Goal: Transaction & Acquisition: Purchase product/service

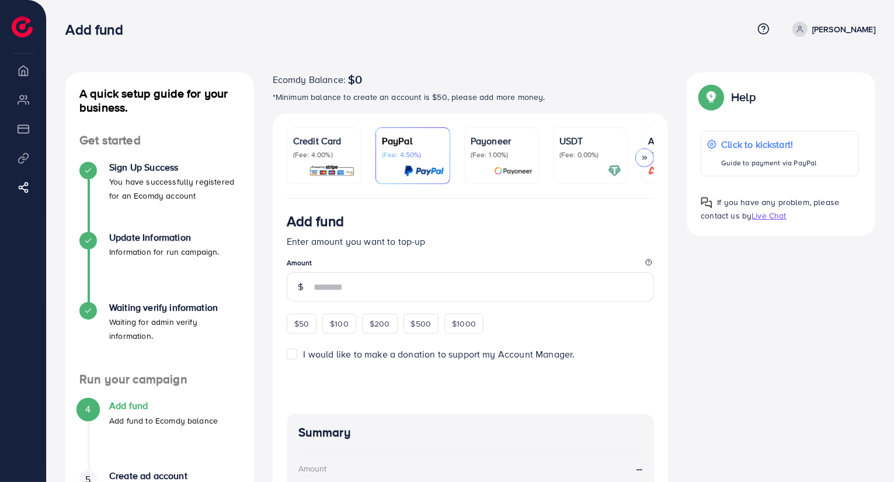
click at [325, 168] on img at bounding box center [332, 170] width 46 height 13
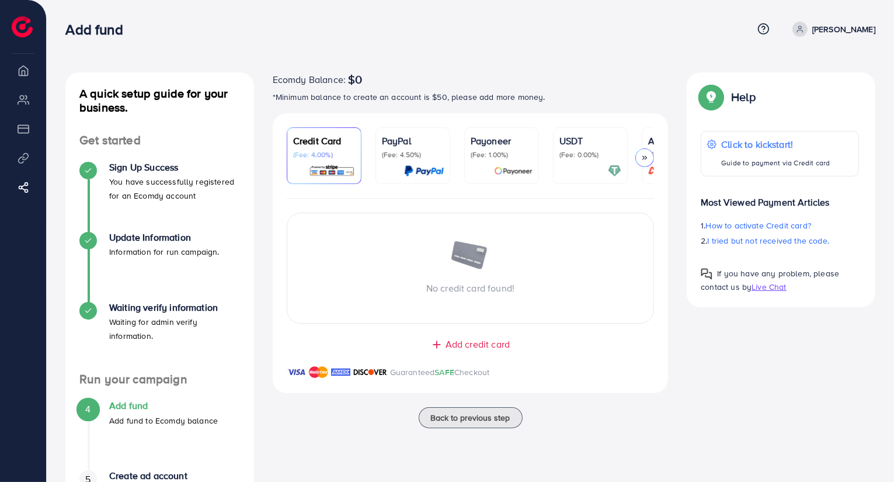
click at [477, 347] on span "Add credit card" at bounding box center [478, 344] width 64 height 13
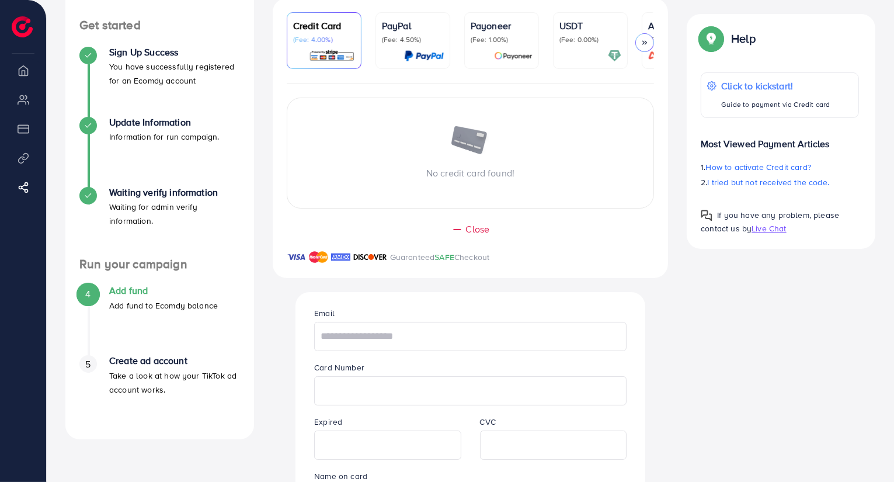
scroll to position [117, 0]
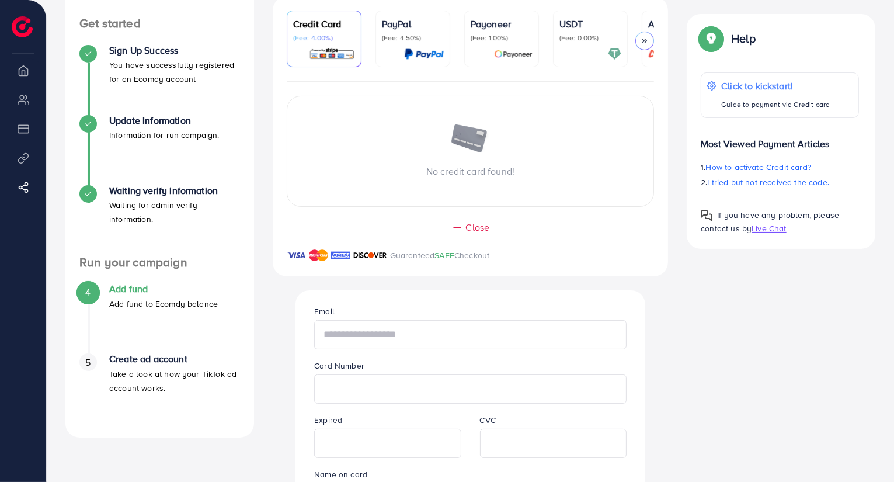
click at [383, 331] on input "text" at bounding box center [470, 334] width 312 height 29
click at [391, 337] on input "text" at bounding box center [470, 334] width 312 height 29
type input "*"
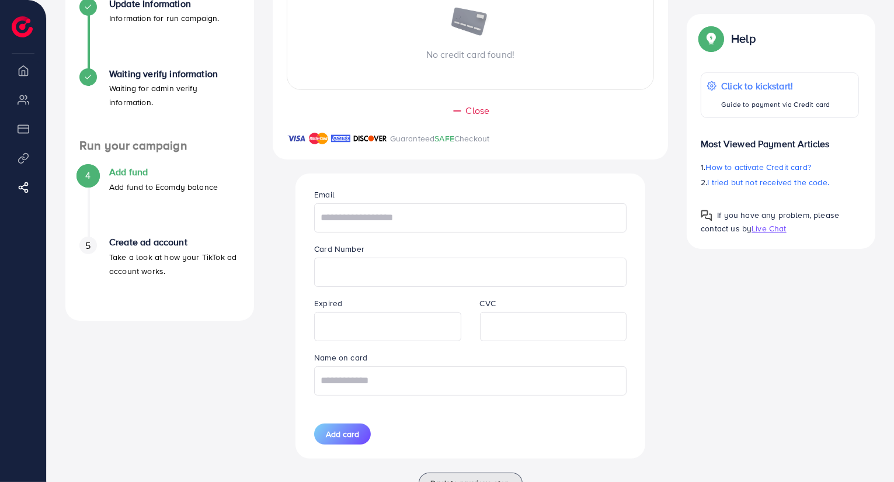
click at [651, 364] on div "Email Card Number Expired CVC Name on card Add card" at bounding box center [470, 315] width 372 height 284
click at [456, 227] on input "text" at bounding box center [470, 217] width 312 height 29
type input "**********"
click at [396, 379] on input "text" at bounding box center [470, 380] width 312 height 29
type input "**********"
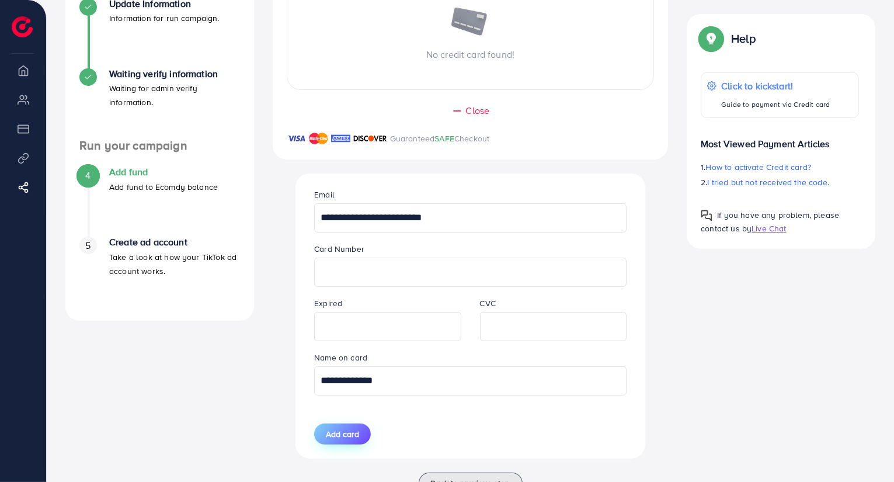
click at [350, 433] on span "Add card" at bounding box center [342, 434] width 33 height 12
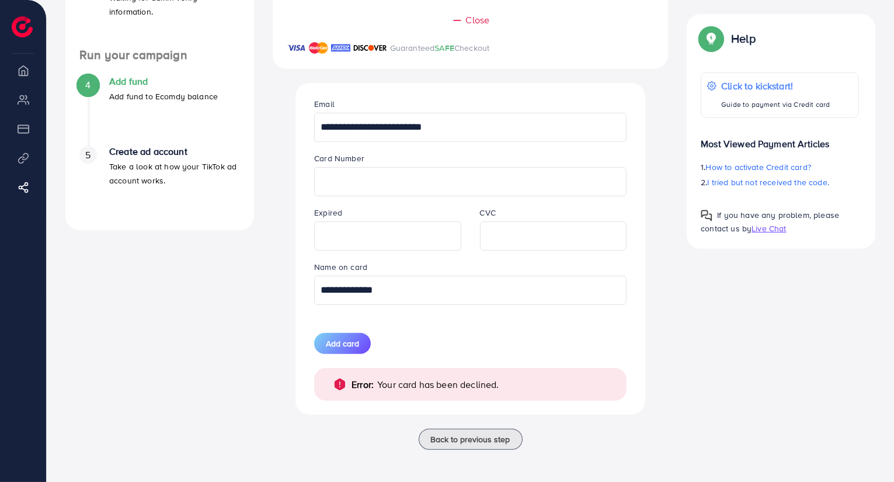
scroll to position [327, 0]
